Goal: Transaction & Acquisition: Purchase product/service

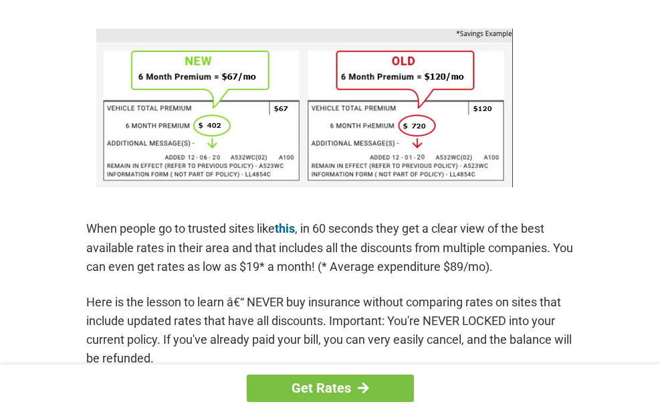
scroll to position [1077, 0]
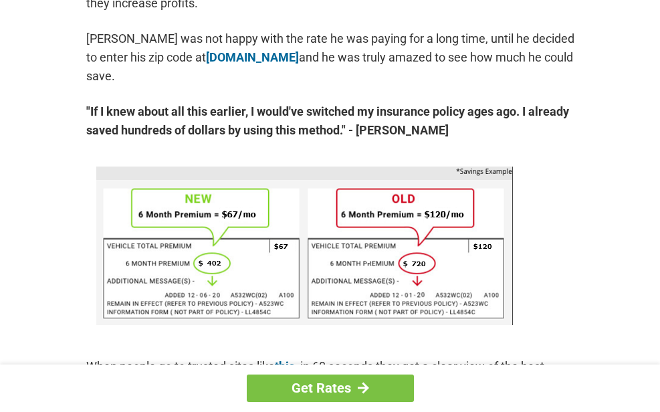
scroll to position [797, 0]
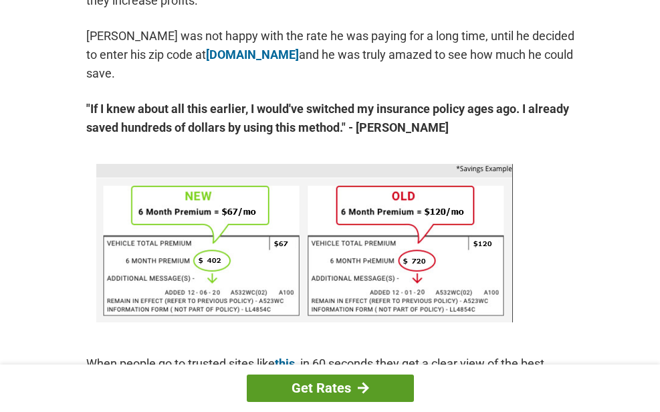
click at [382, 377] on link "Get Rates" at bounding box center [330, 387] width 167 height 27
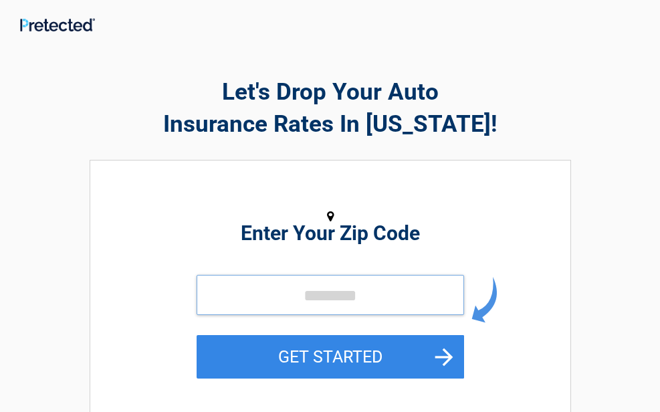
scroll to position [3, 0]
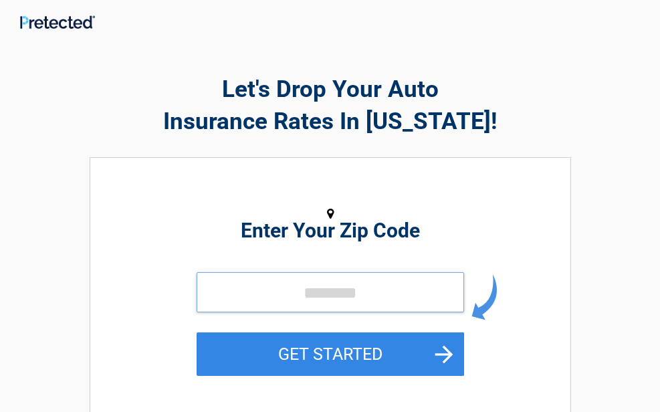
click at [235, 299] on input "tel" at bounding box center [329, 292] width 267 height 40
click at [273, 301] on input "tel" at bounding box center [329, 292] width 267 height 40
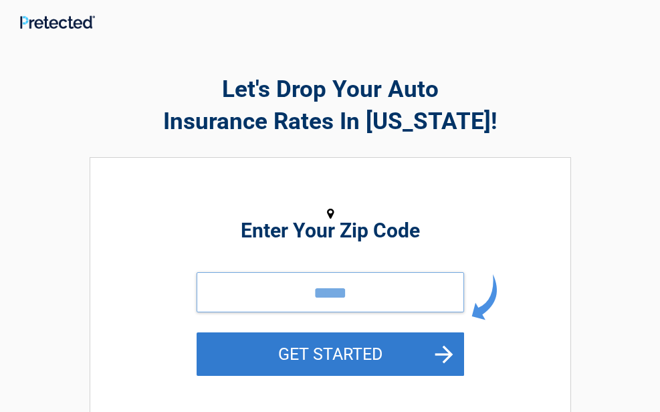
type input "*****"
click at [326, 362] on button "GET STARTED" at bounding box center [329, 353] width 267 height 43
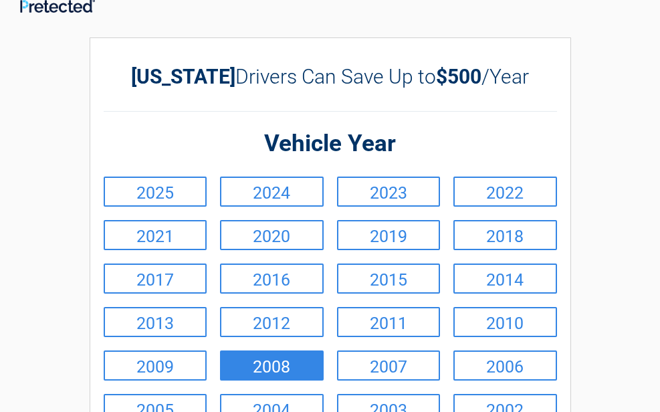
scroll to position [24, 0]
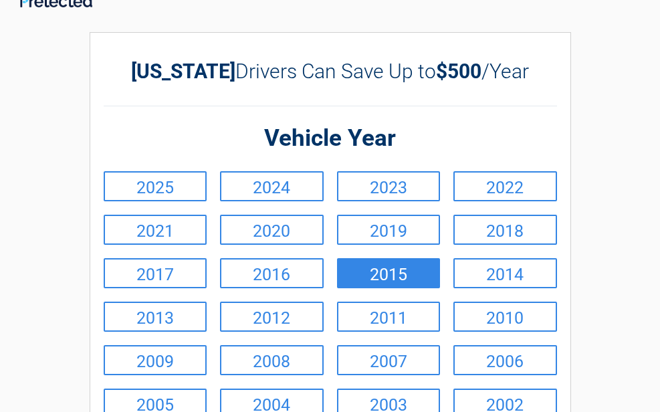
click at [375, 271] on link "2015" at bounding box center [389, 273] width 104 height 30
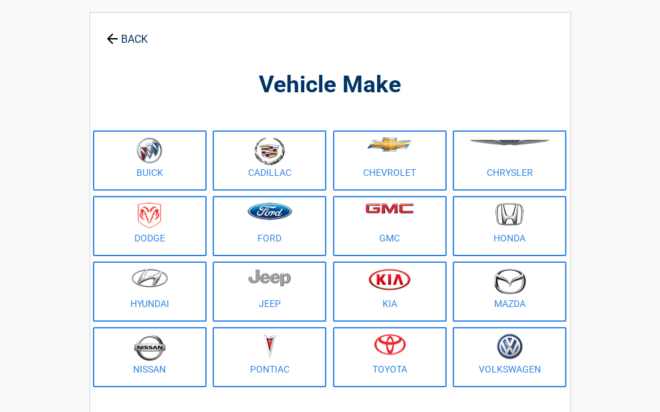
scroll to position [78, 0]
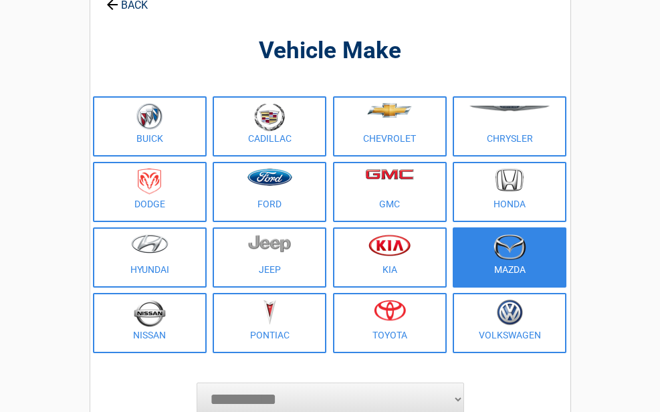
click at [507, 255] on img at bounding box center [509, 247] width 33 height 26
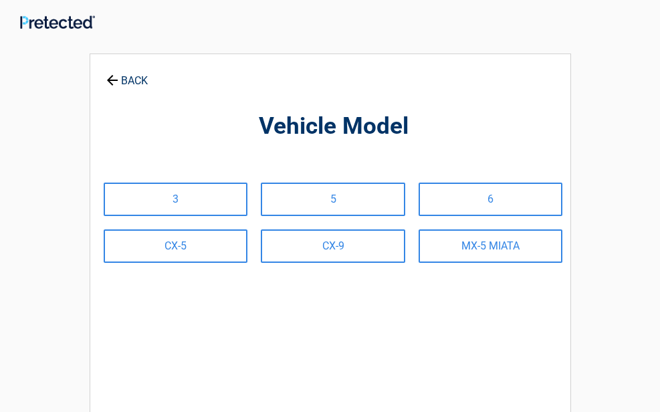
scroll to position [0, 0]
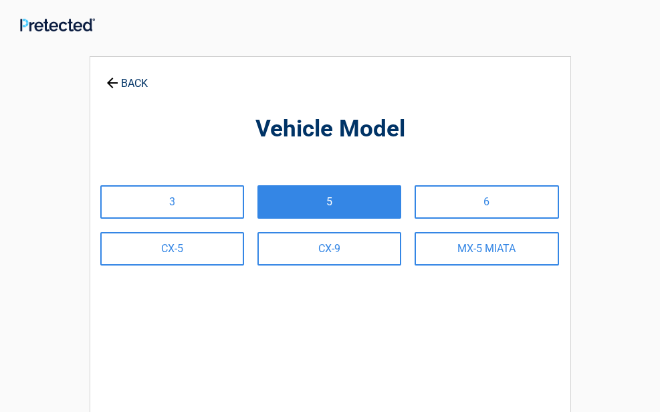
click at [329, 195] on link "5" at bounding box center [329, 201] width 144 height 33
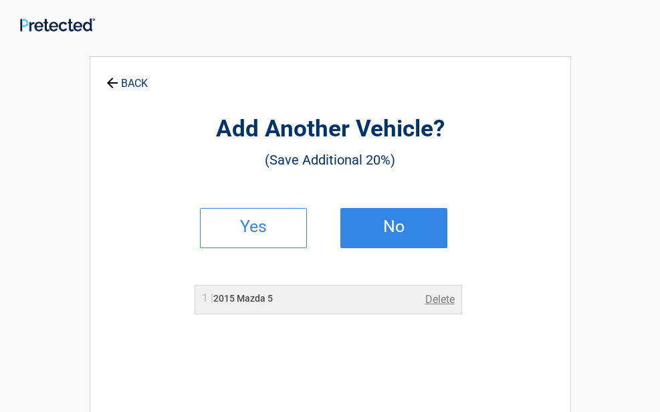
click at [404, 222] on h2 "No" at bounding box center [393, 226] width 79 height 9
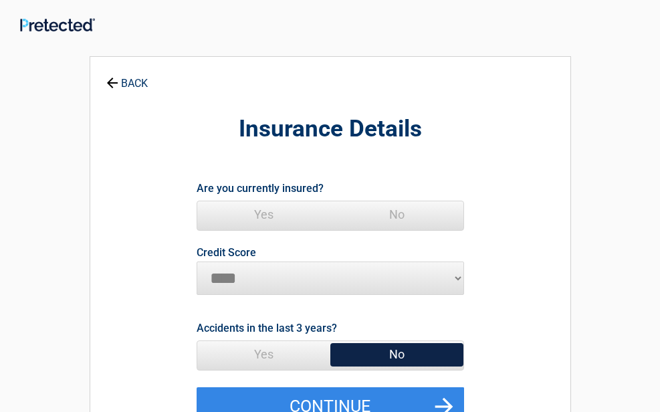
click at [260, 225] on span "Yes" at bounding box center [263, 214] width 133 height 27
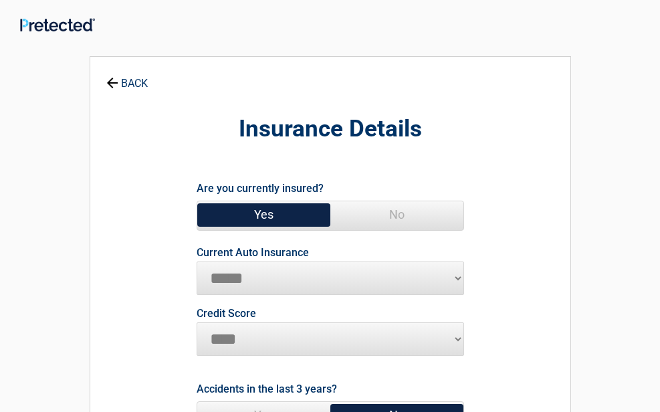
select select "*********"
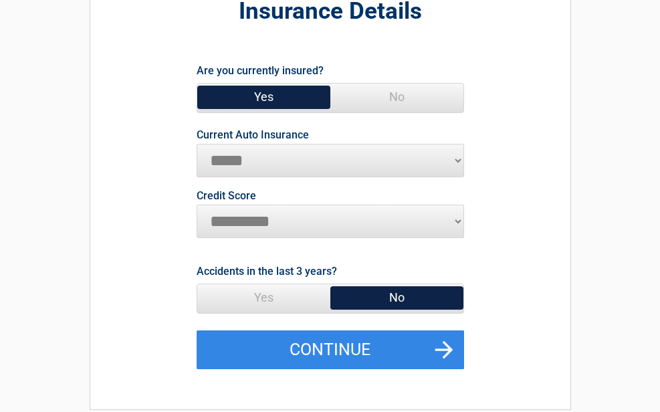
scroll to position [249, 0]
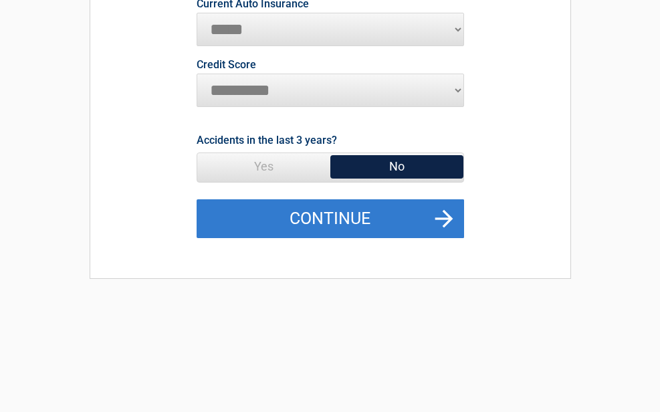
click at [375, 213] on button "Continue" at bounding box center [329, 218] width 267 height 39
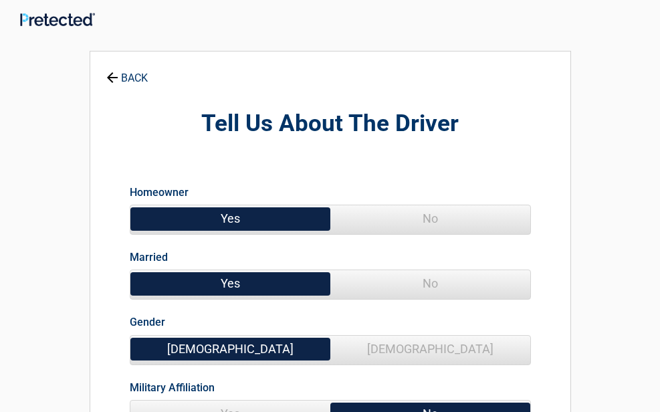
scroll to position [0, 0]
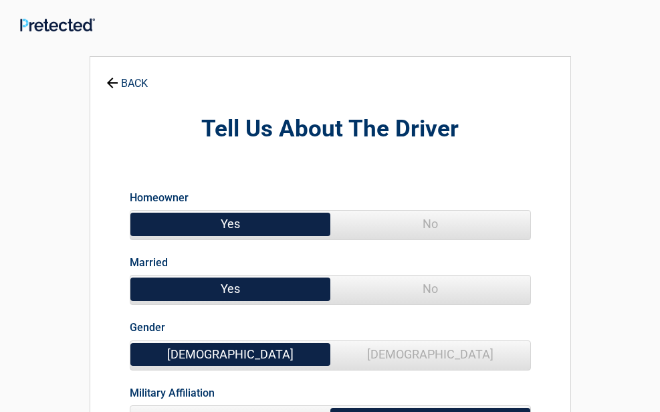
click at [432, 283] on span "No" at bounding box center [430, 288] width 200 height 27
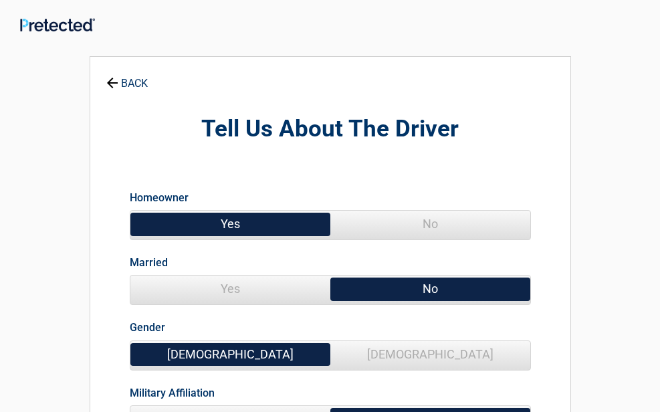
click at [441, 356] on span "Female" at bounding box center [430, 354] width 200 height 27
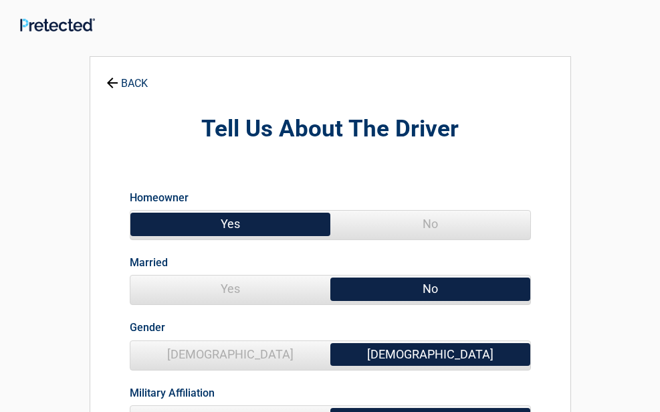
scroll to position [258, 0]
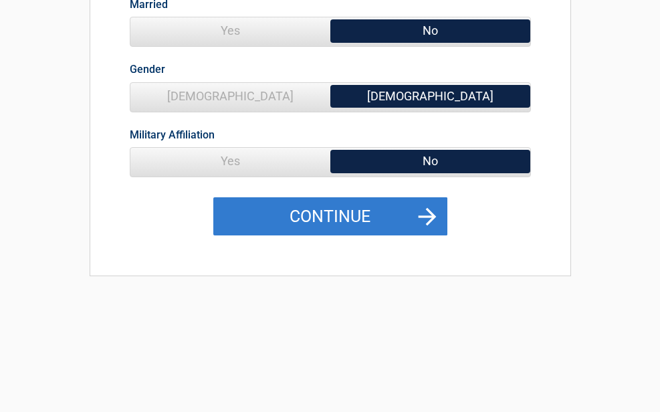
click at [324, 215] on button "Continue" at bounding box center [330, 216] width 234 height 39
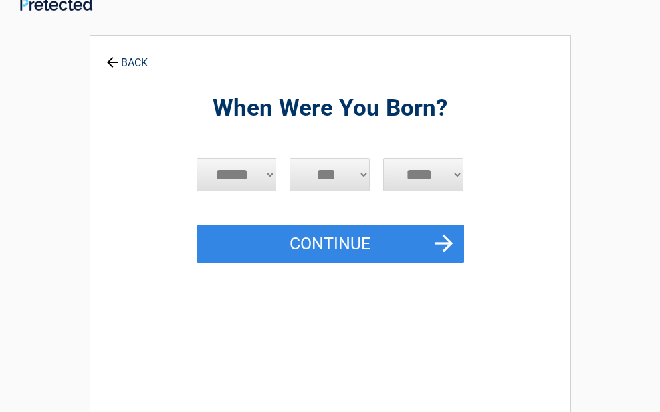
scroll to position [0, 0]
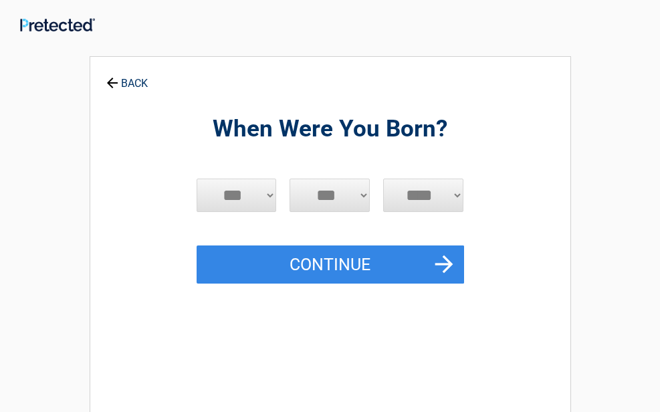
select select "*"
select select "**"
select select "****"
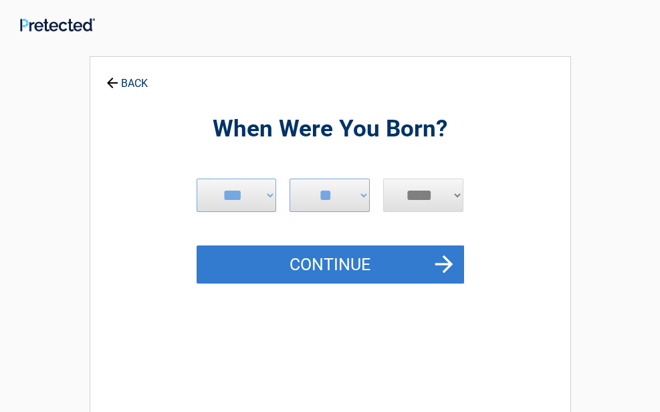
click at [391, 266] on button "Continue" at bounding box center [329, 264] width 267 height 39
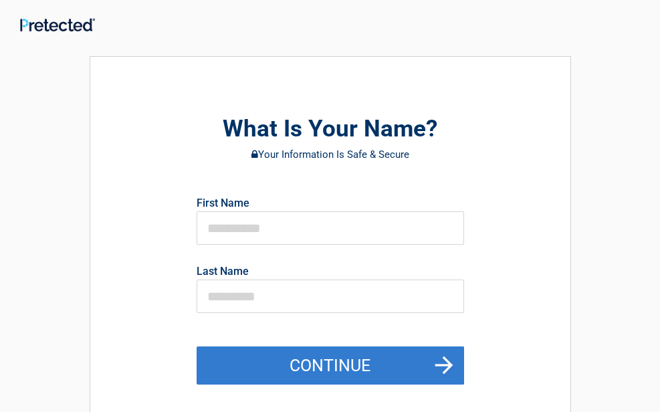
click at [257, 373] on button "Continue" at bounding box center [329, 365] width 267 height 39
